Goal: Information Seeking & Learning: Learn about a topic

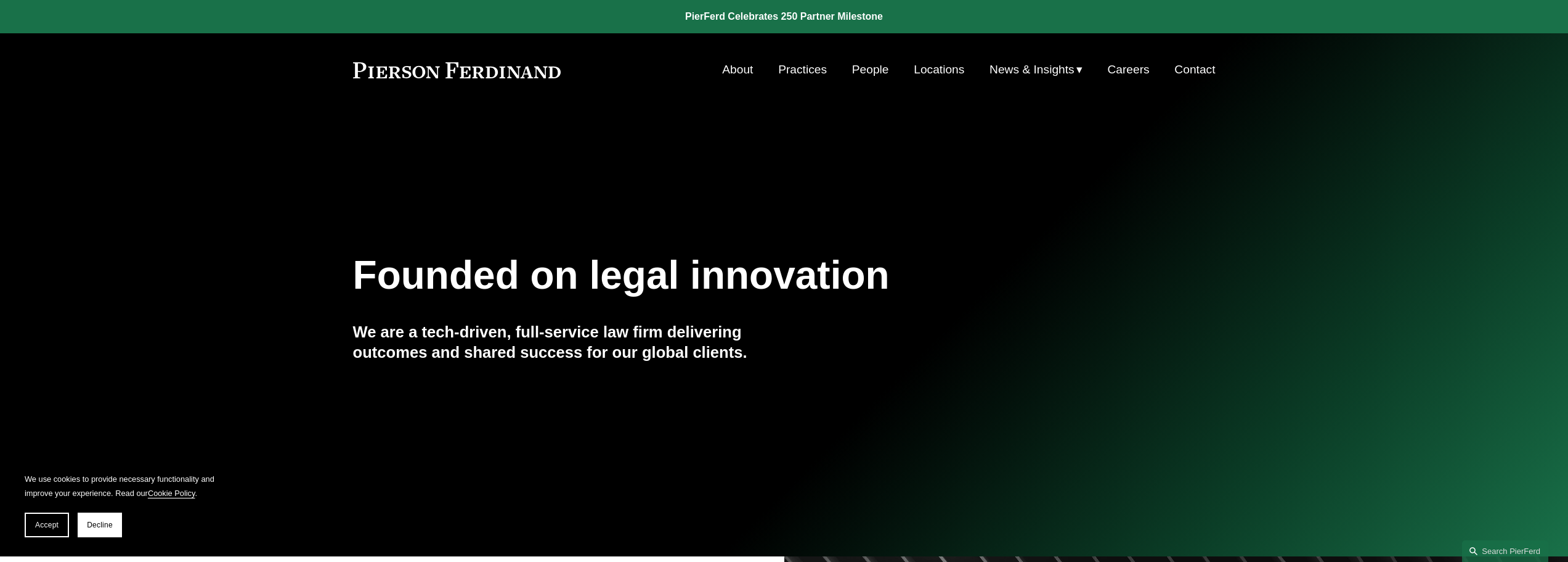
click at [873, 73] on link "People" at bounding box center [870, 69] width 37 height 23
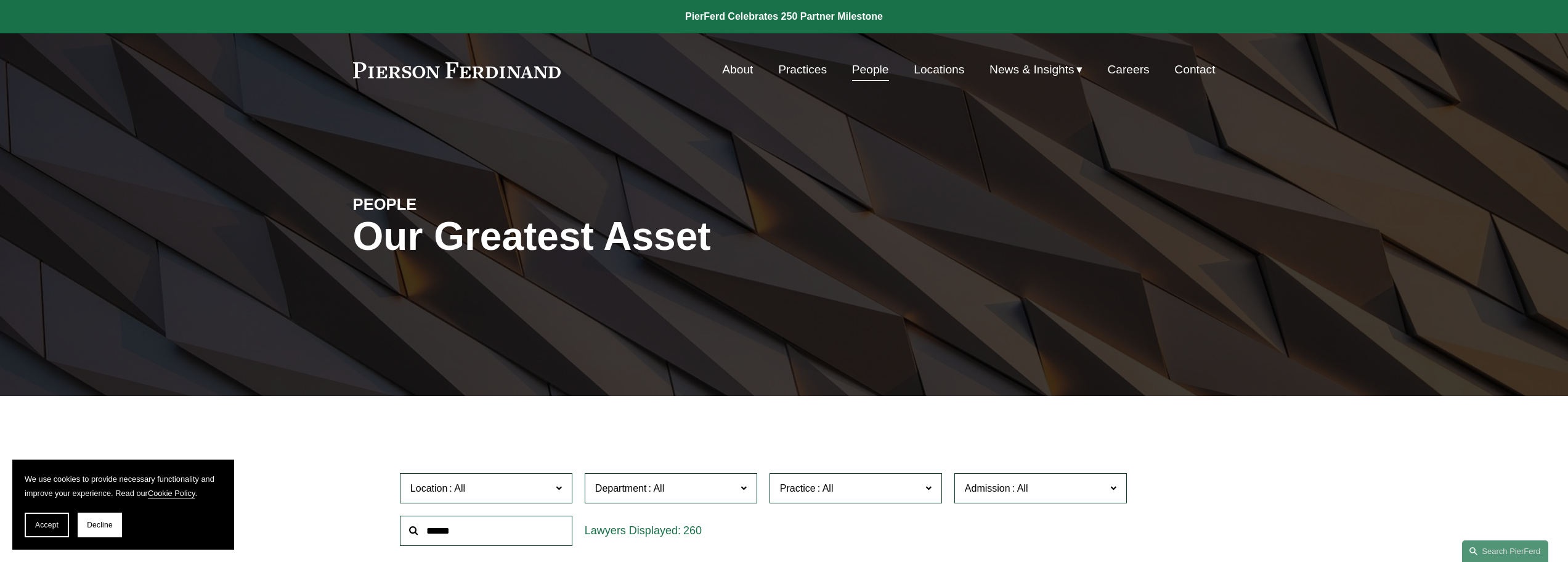
click at [944, 72] on link "Locations" at bounding box center [938, 69] width 50 height 23
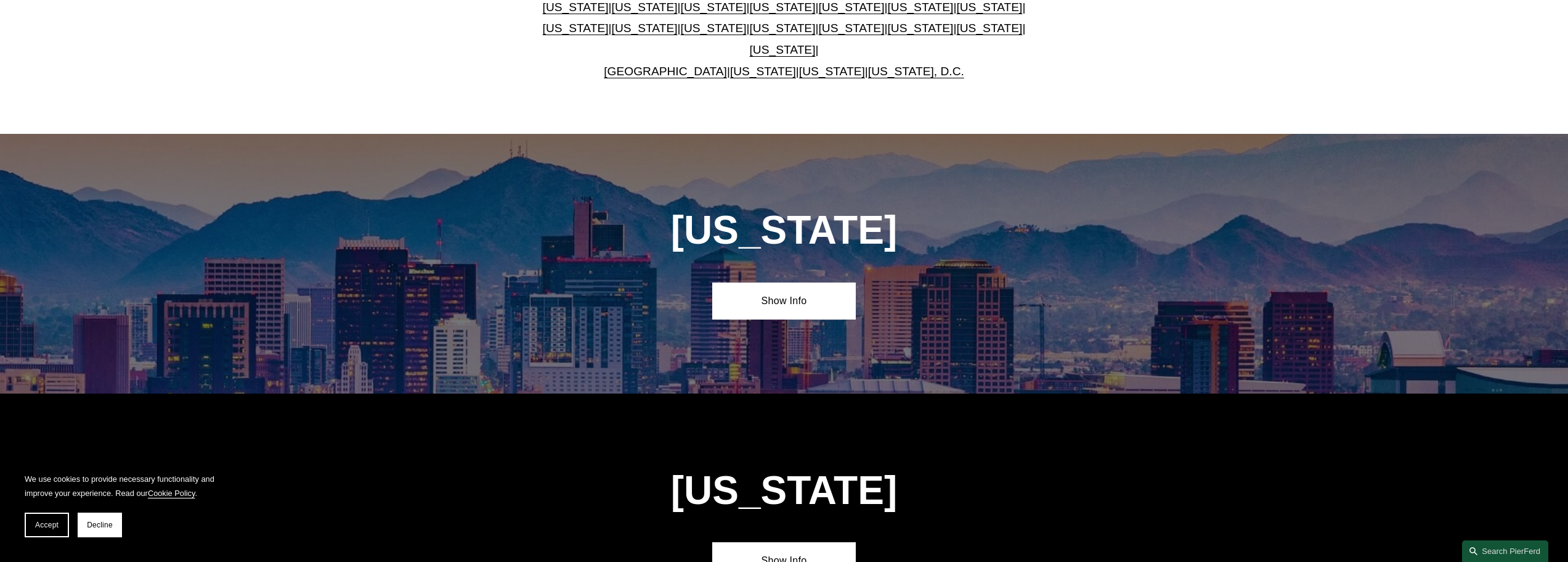
scroll to position [246, 0]
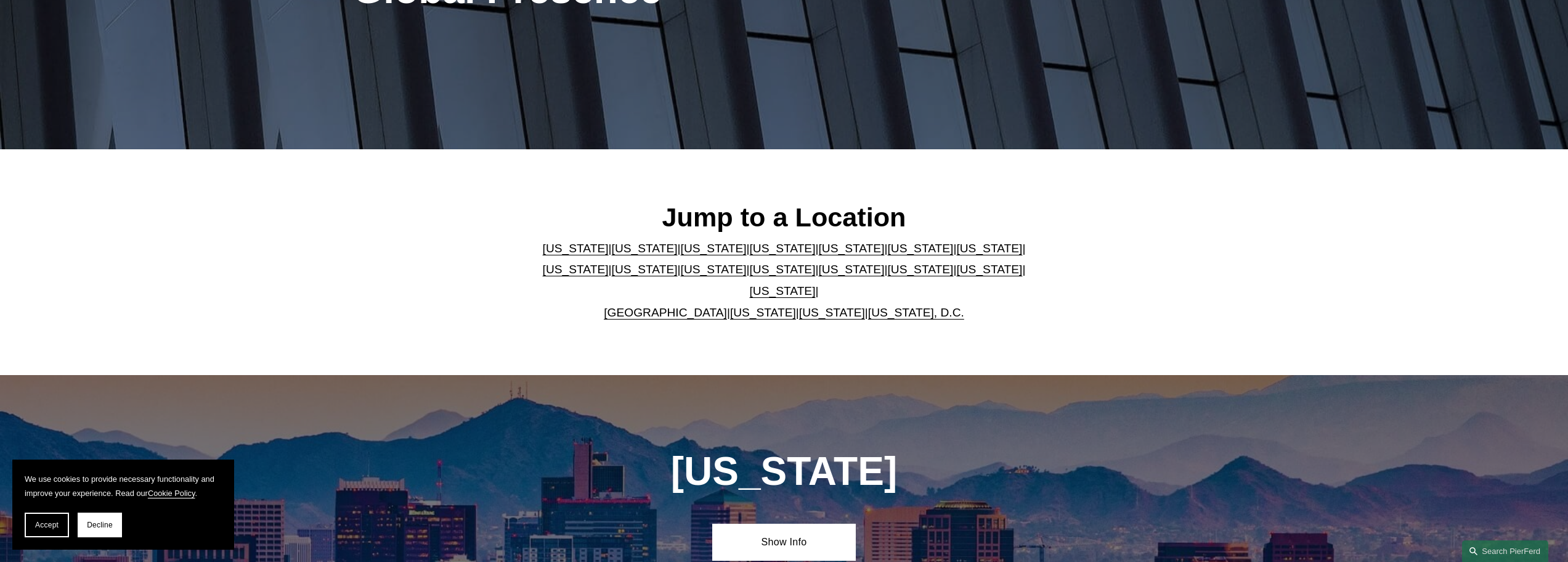
click at [956, 249] on link "Illinois" at bounding box center [989, 248] width 66 height 13
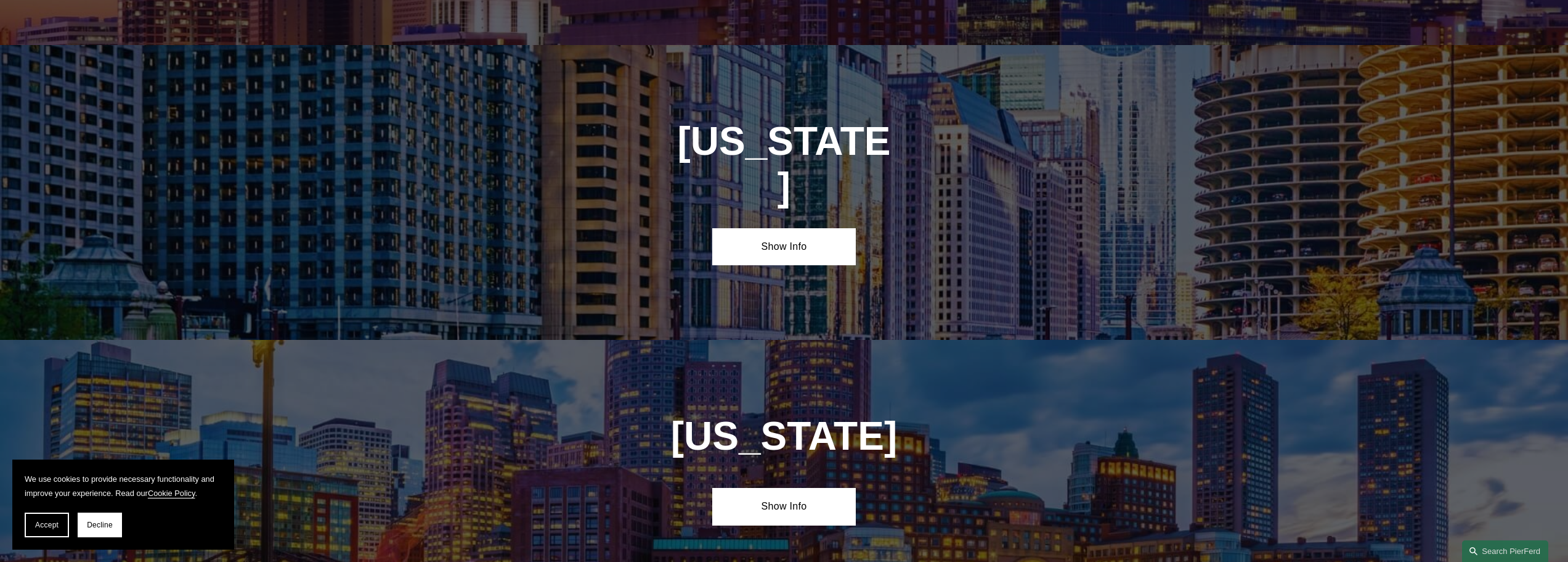
scroll to position [2170, 0]
click at [803, 227] on link "Show Info" at bounding box center [784, 246] width 143 height 37
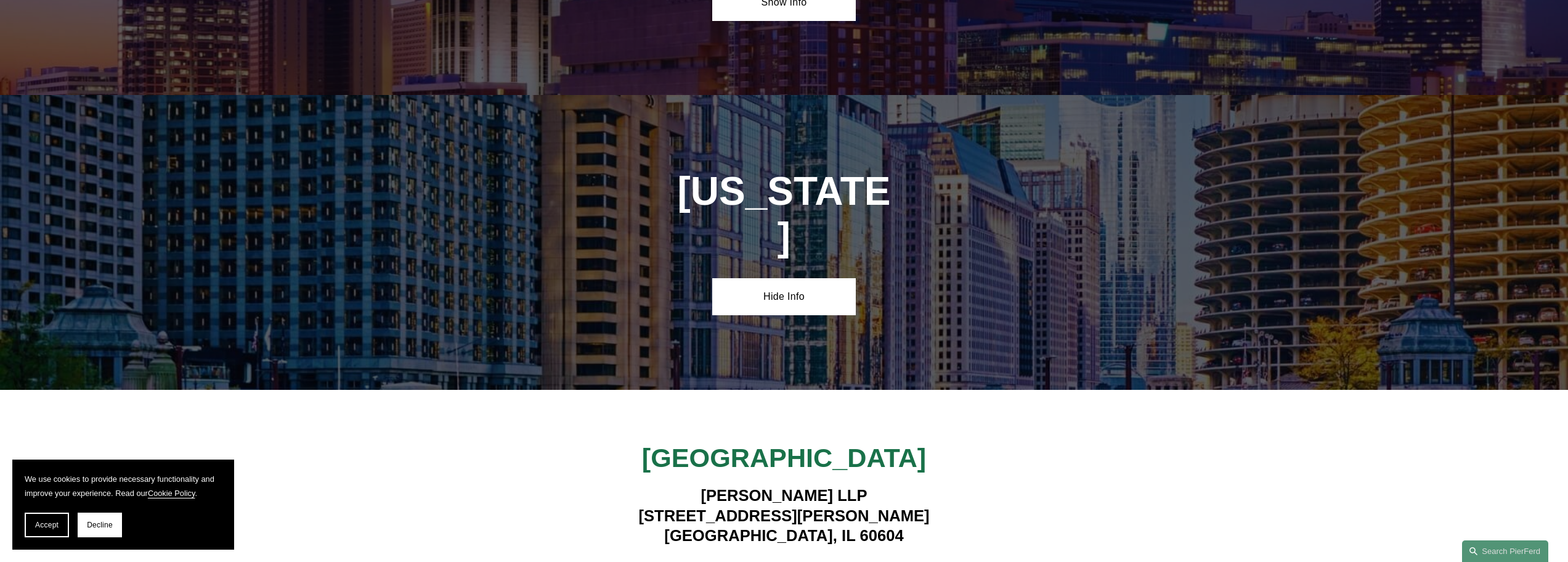
scroll to position [2293, 0]
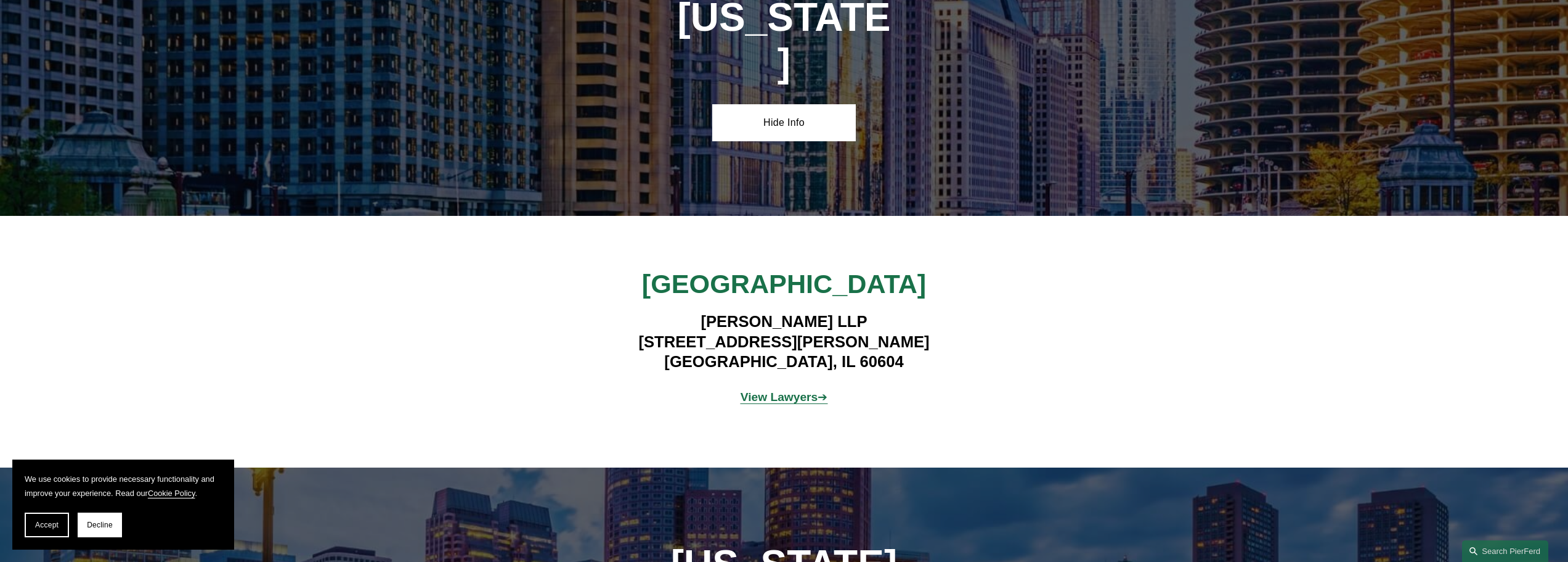
click at [766, 390] on strong "View Lawyers" at bounding box center [779, 396] width 78 height 13
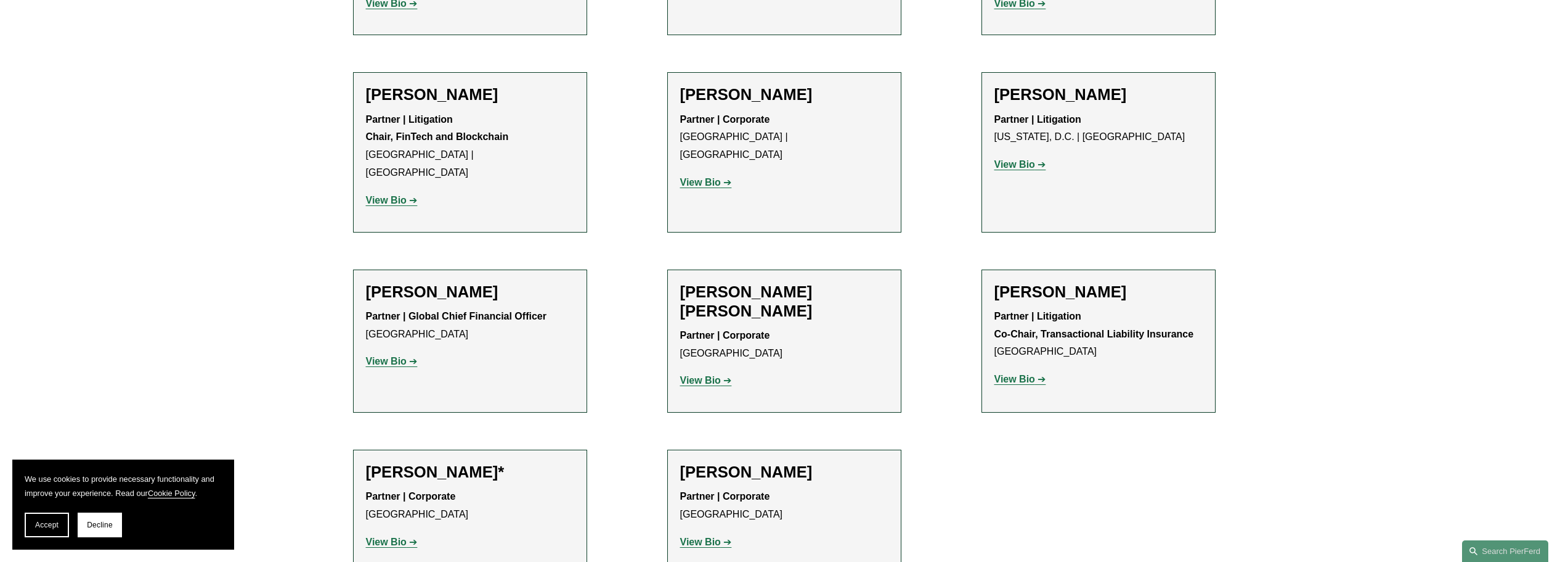
scroll to position [925, 0]
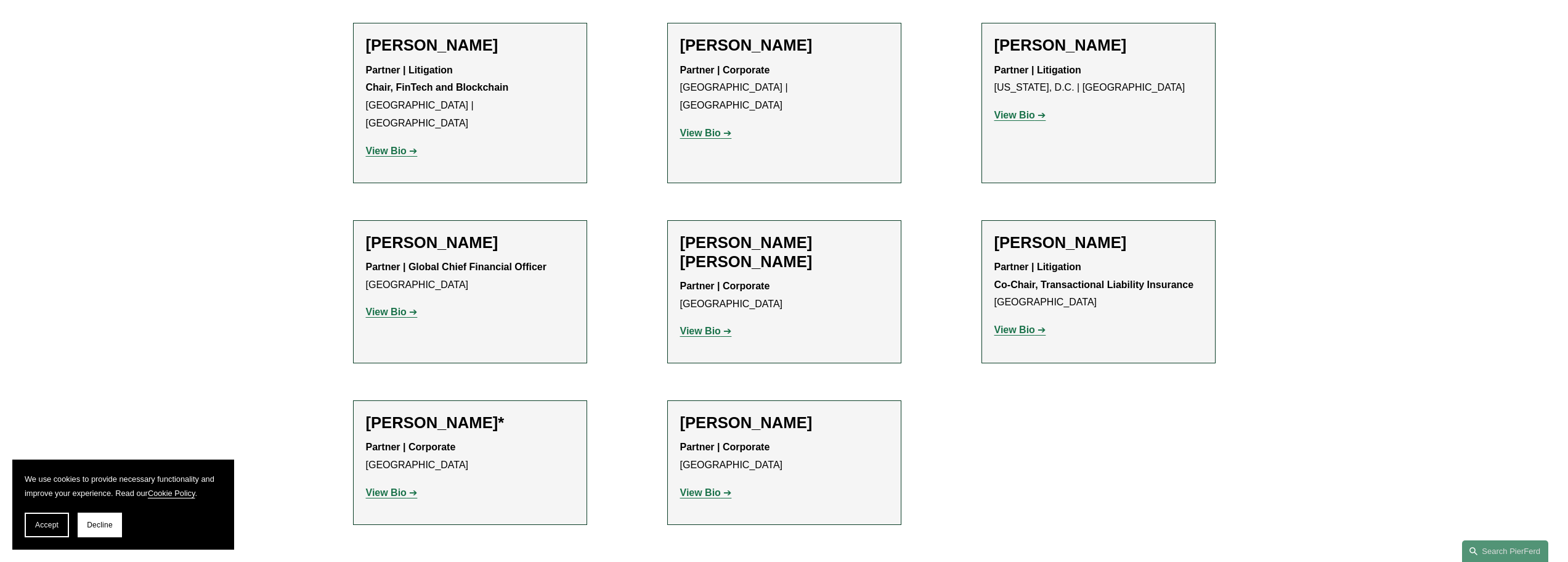
click at [384, 303] on p "View Bio" at bounding box center [470, 312] width 208 height 18
click at [388, 306] on strong "View Bio" at bounding box center [386, 311] width 41 height 10
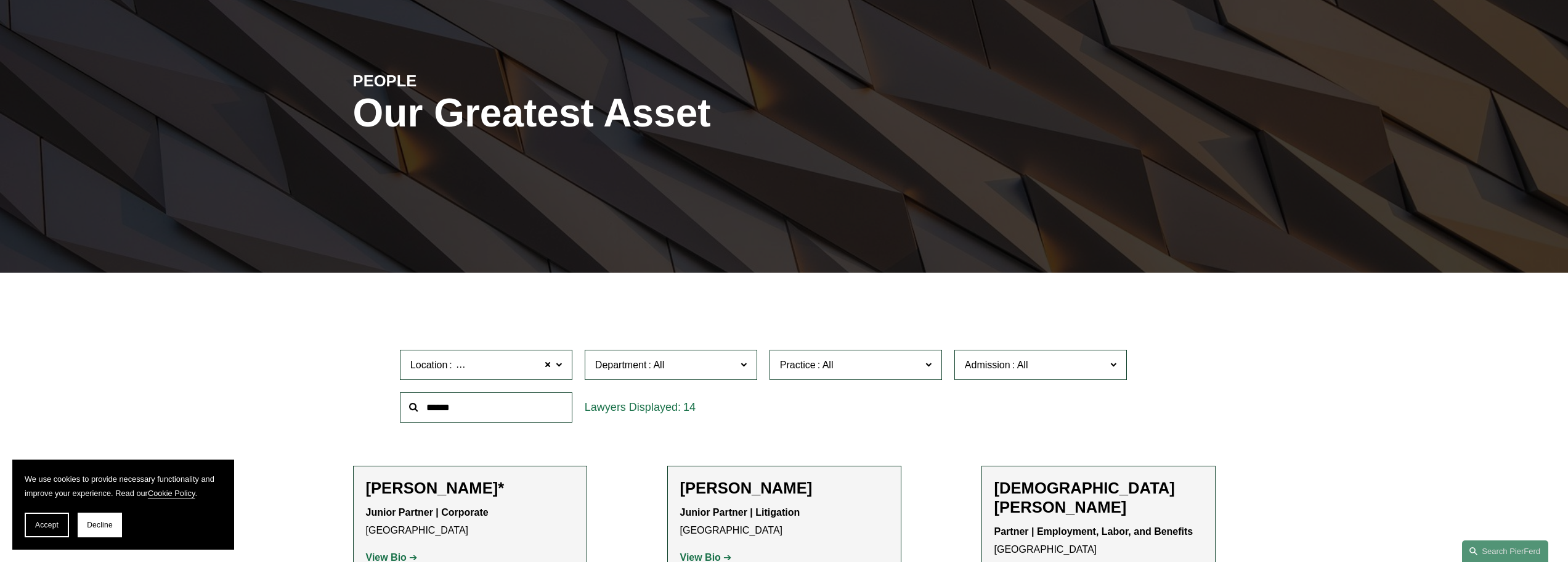
scroll to position [0, 0]
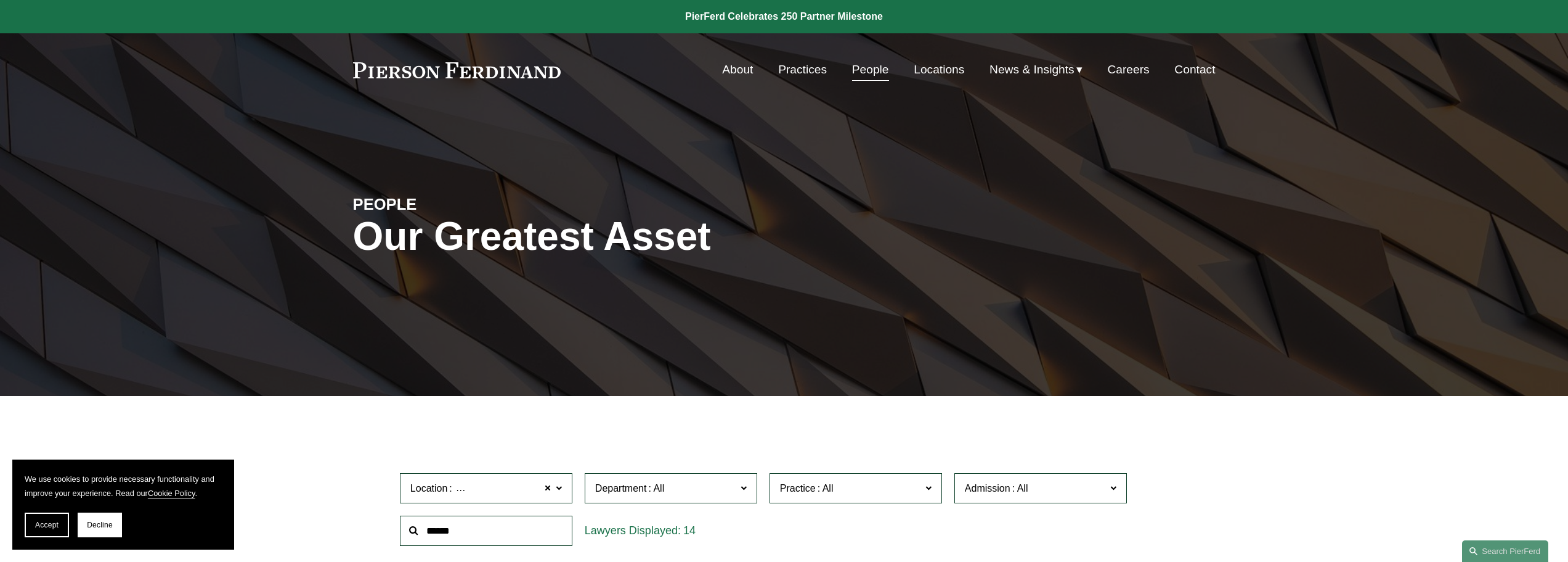
click at [805, 68] on link "Practices" at bounding box center [803, 69] width 48 height 23
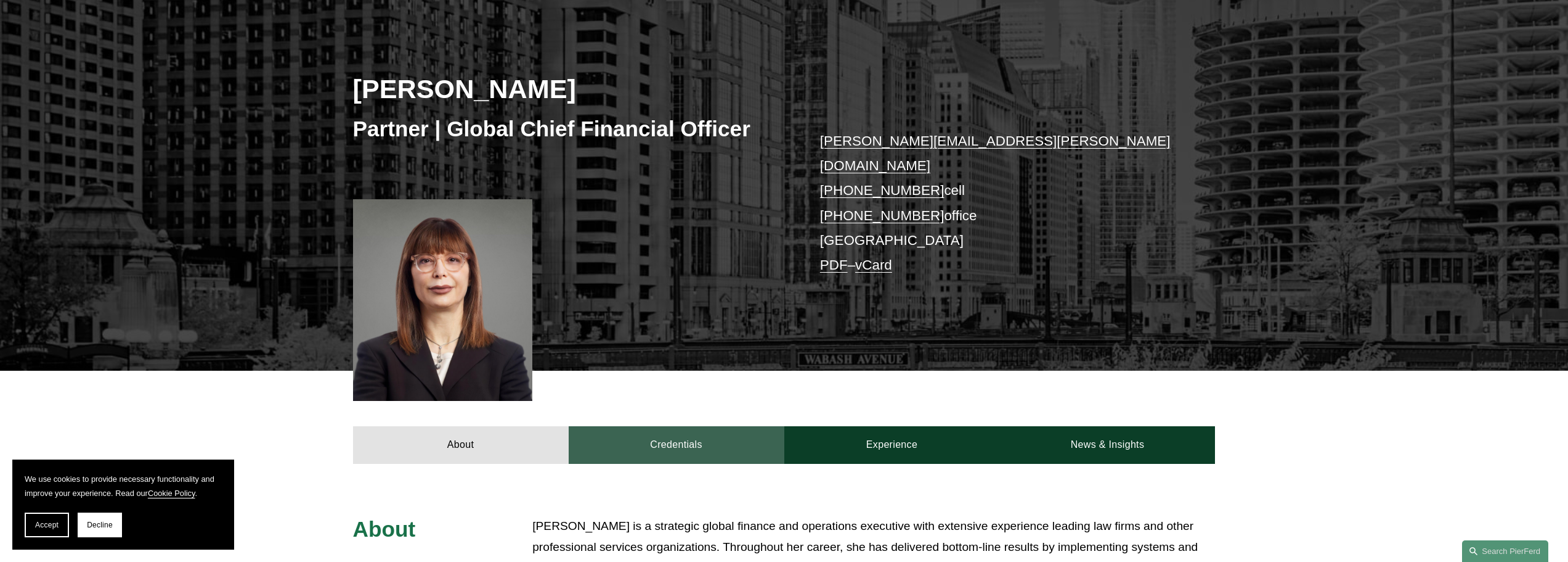
scroll to position [370, 0]
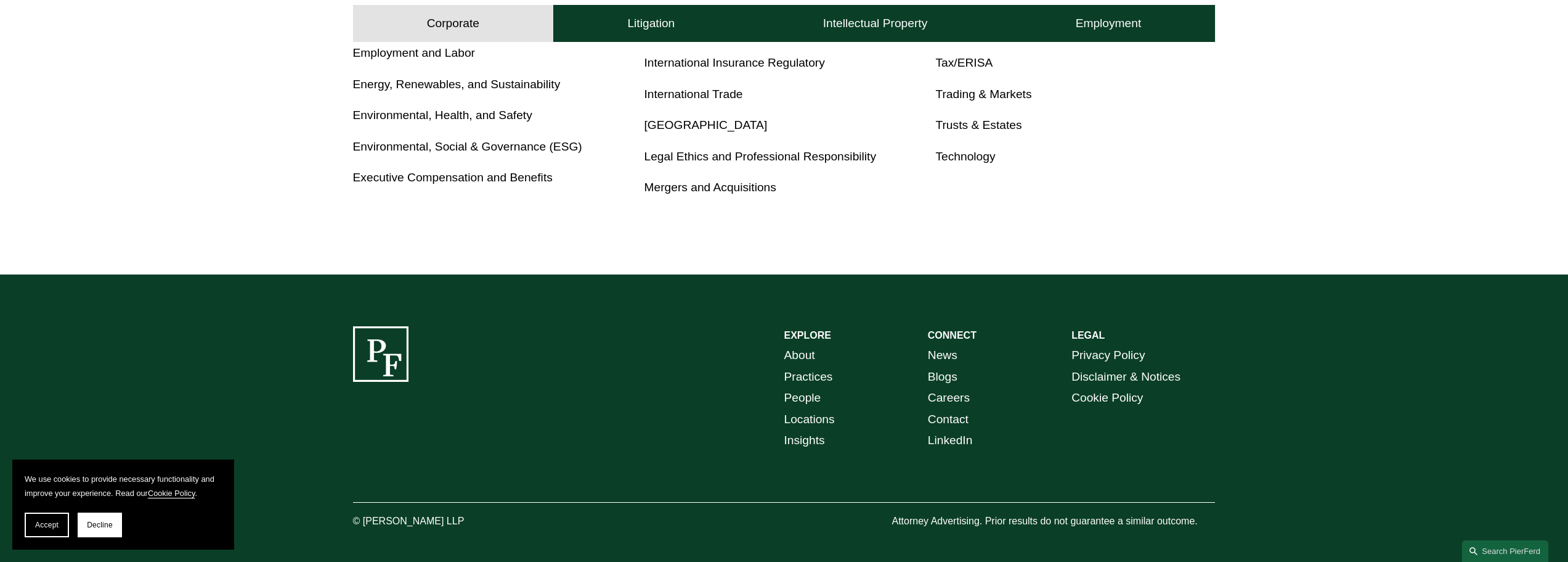
scroll to position [929, 0]
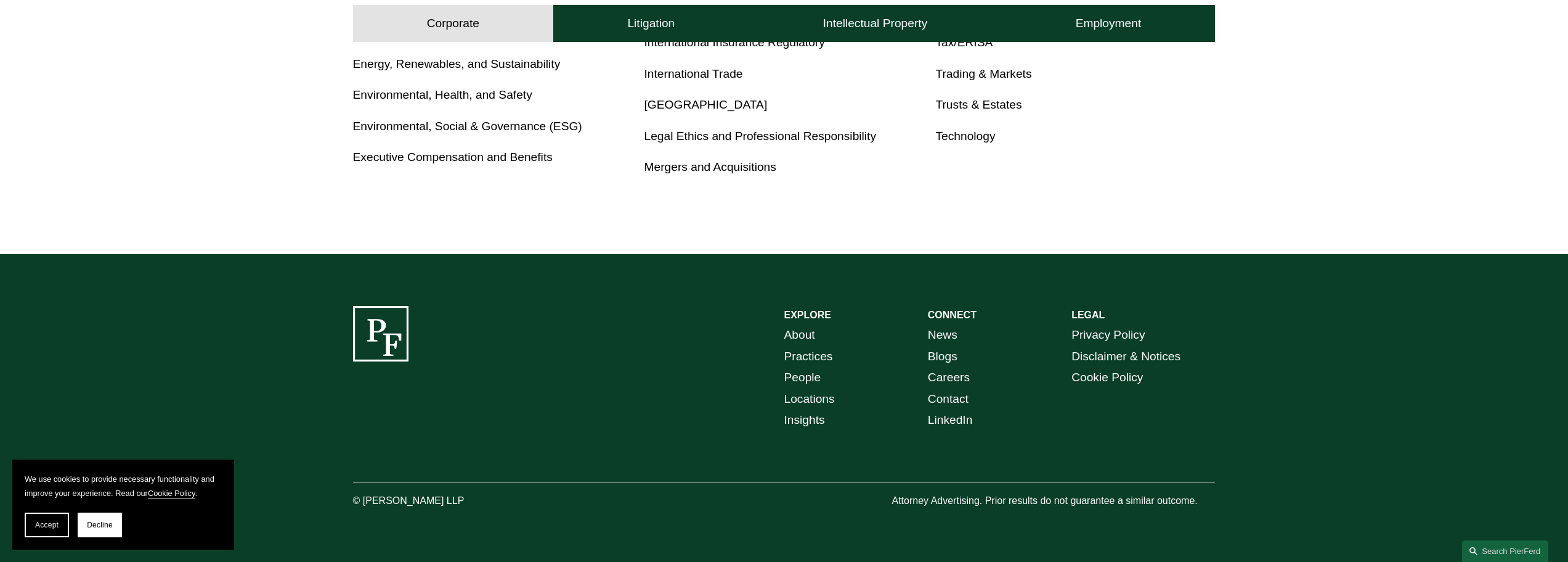
click at [803, 397] on link "Locations" at bounding box center [809, 399] width 50 height 22
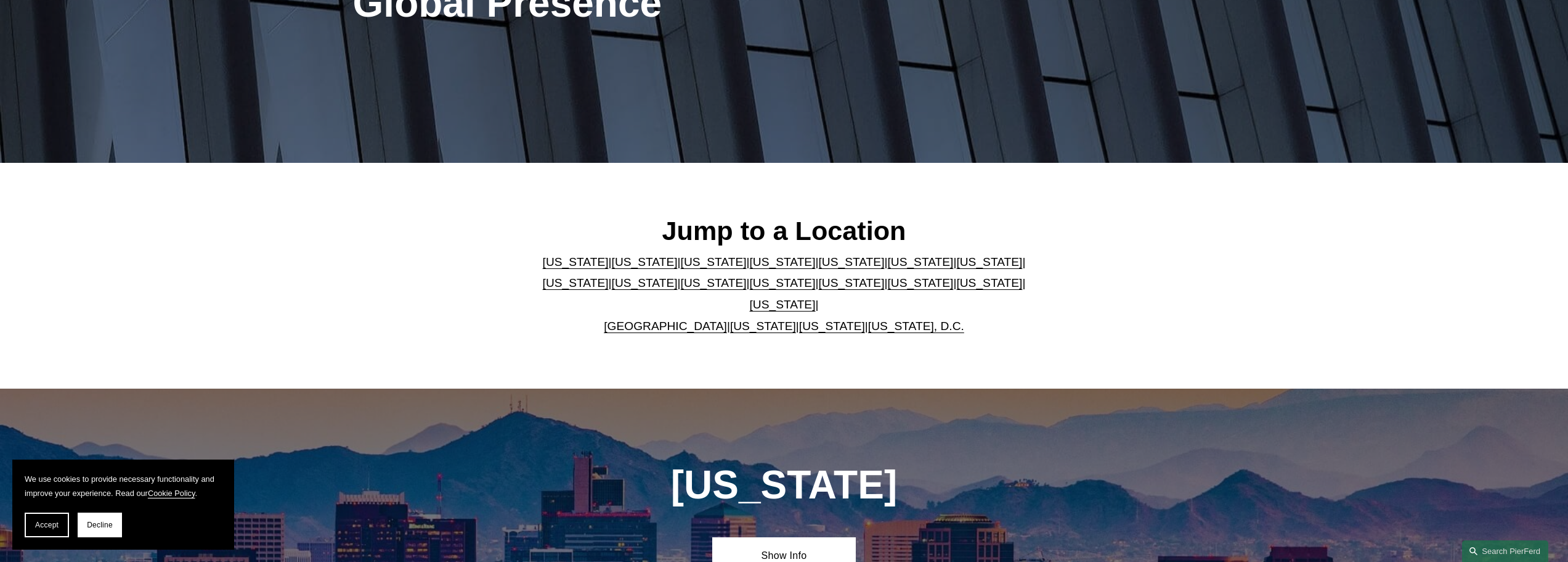
scroll to position [246, 0]
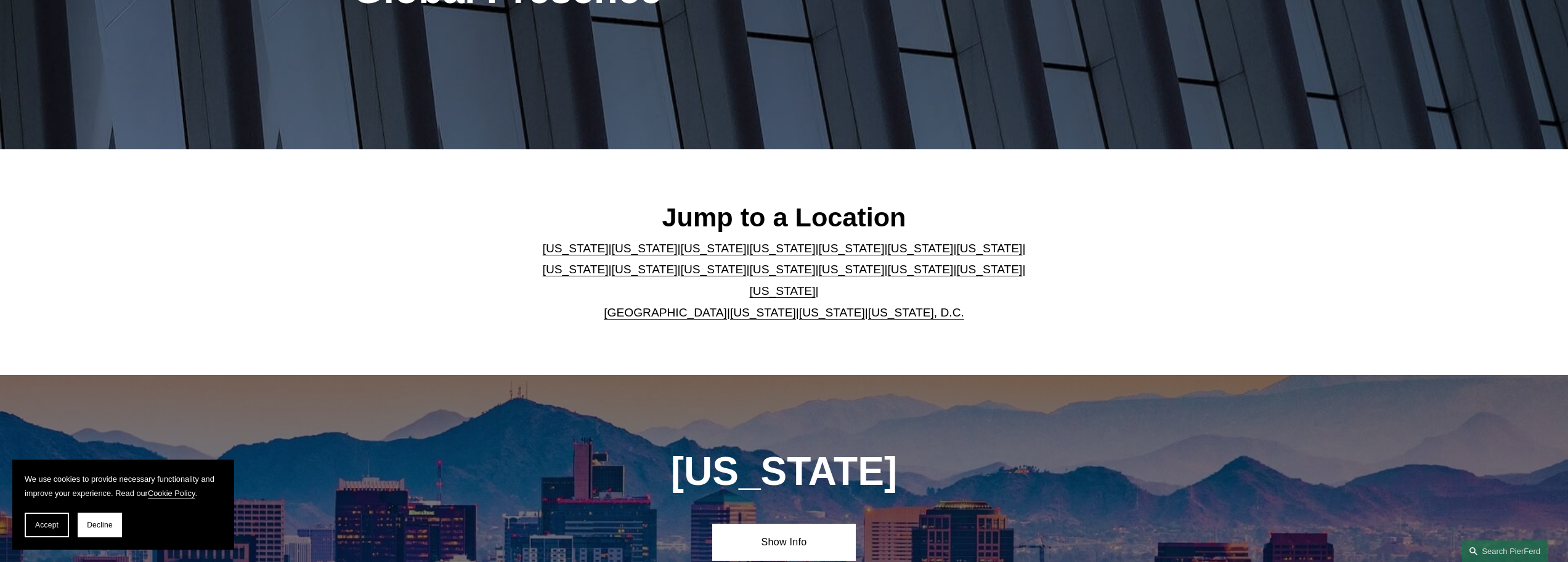
click at [681, 276] on link "[US_STATE]" at bounding box center [714, 269] width 66 height 13
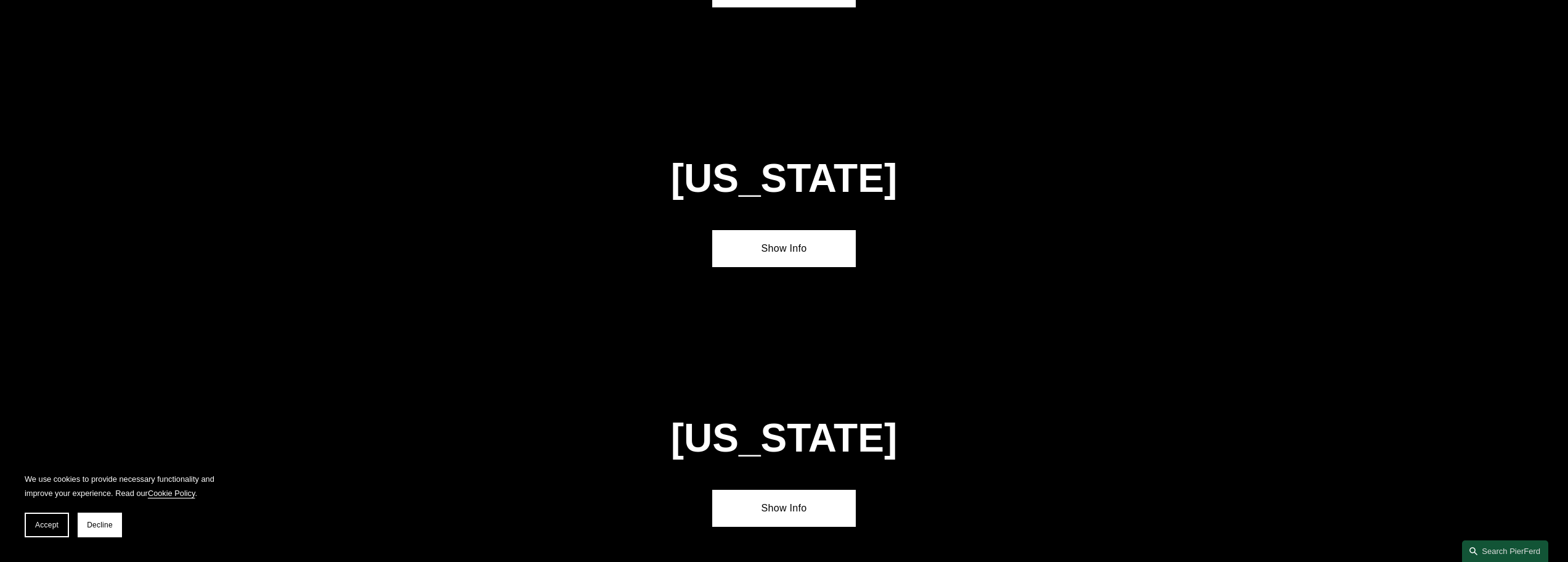
scroll to position [2949, 0]
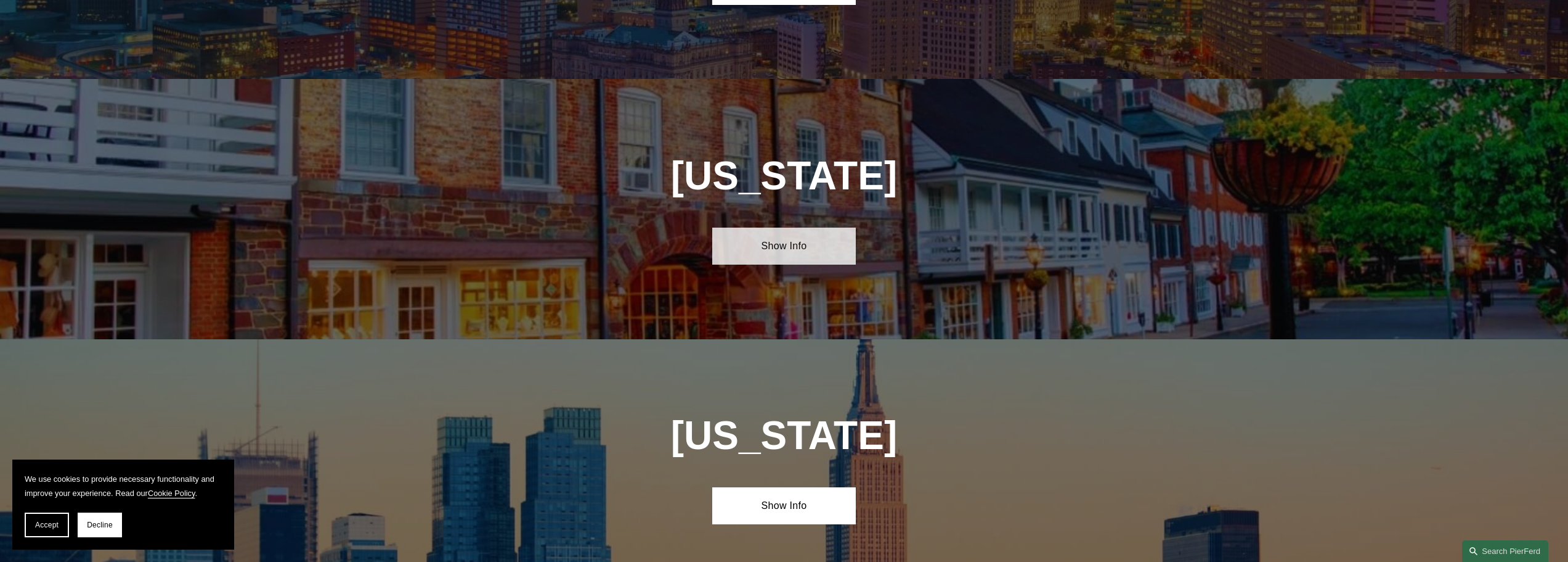
click at [793, 227] on link "Show Info" at bounding box center [784, 246] width 143 height 37
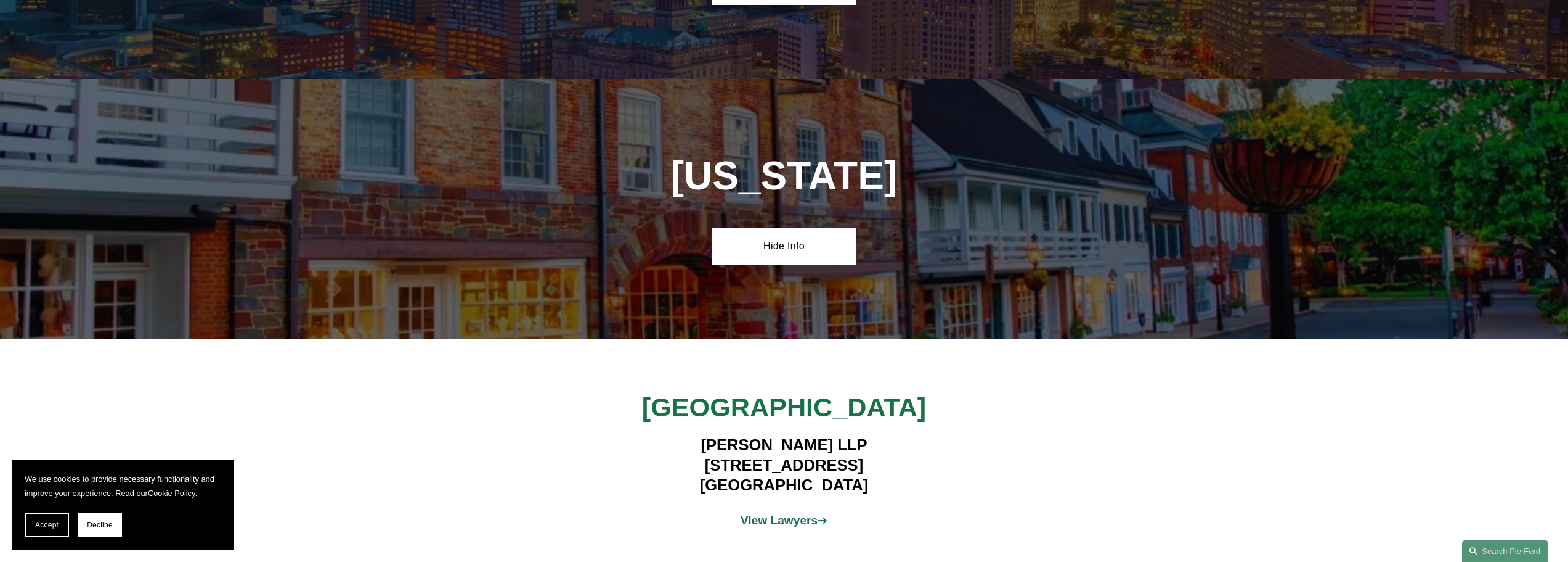
click at [767, 514] on strong "View Lawyers" at bounding box center [779, 520] width 78 height 13
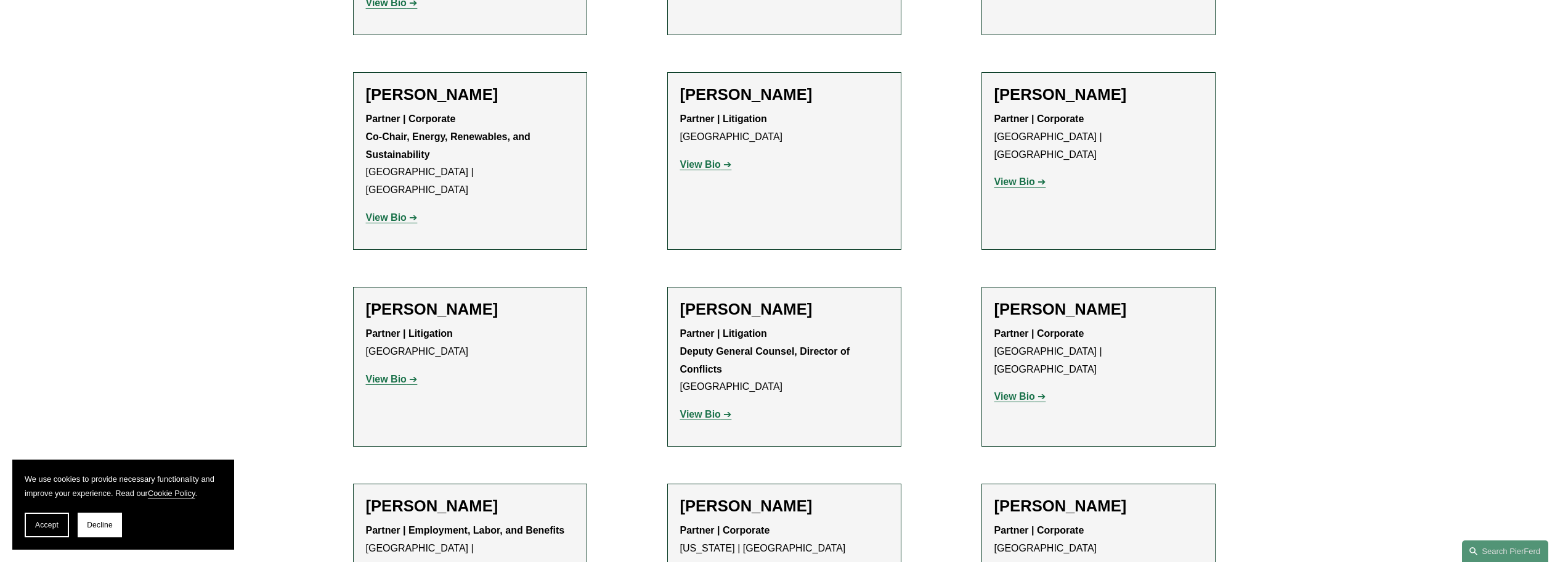
scroll to position [1726, 0]
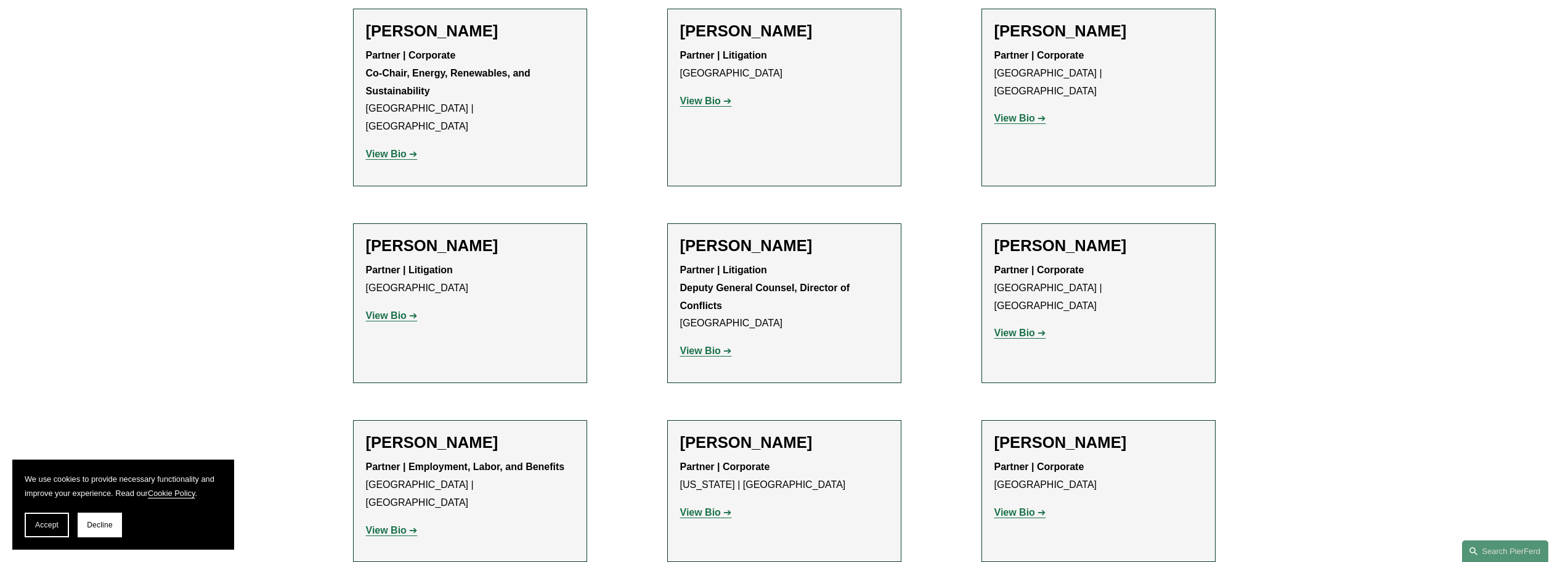
click at [387, 525] on strong "View Bio" at bounding box center [386, 530] width 41 height 10
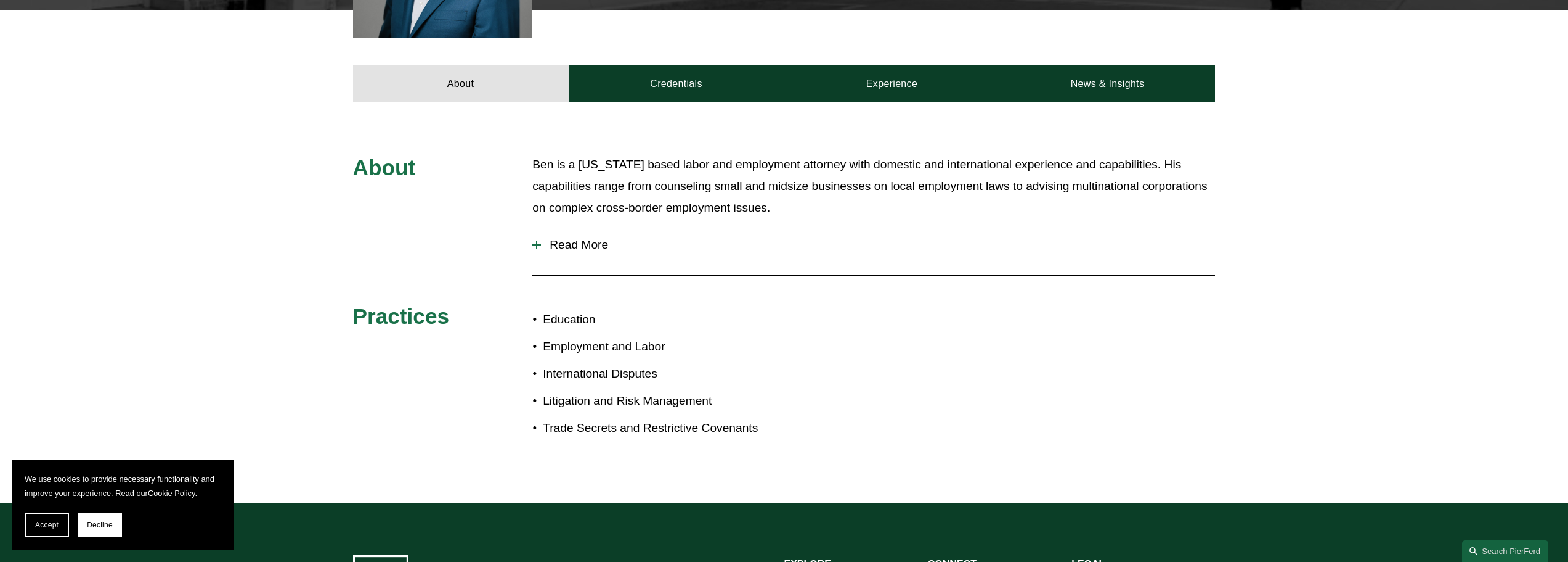
scroll to position [519, 0]
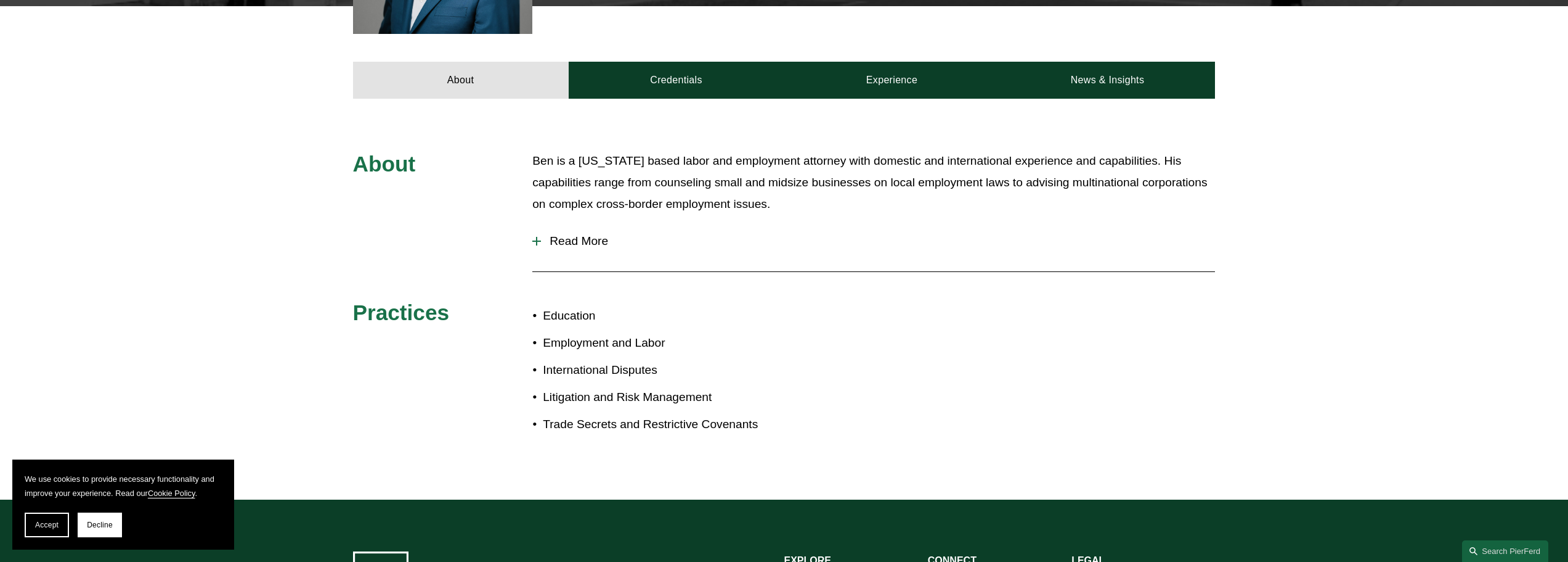
click at [580, 249] on button "Read More" at bounding box center [873, 240] width 682 height 32
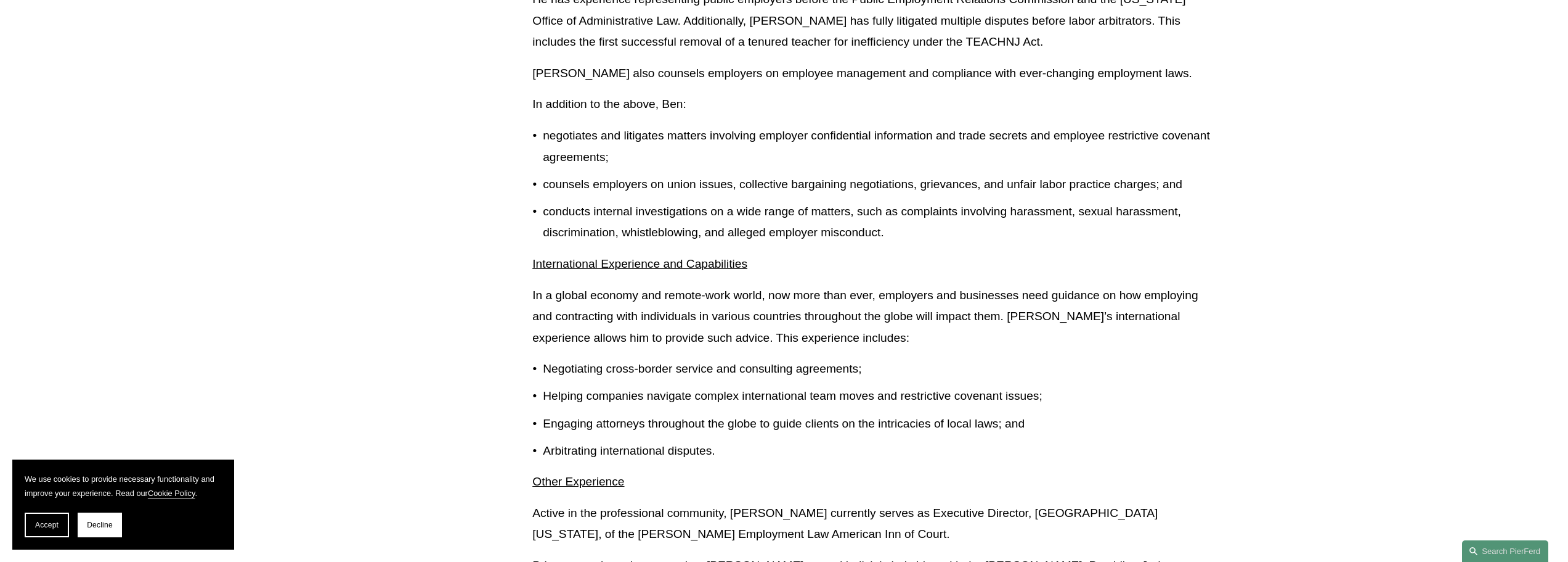
scroll to position [888, 0]
